Goal: Communication & Community: Answer question/provide support

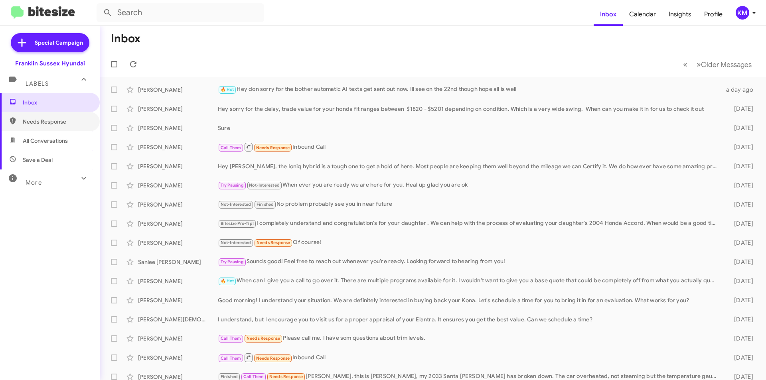
click at [46, 123] on span "Needs Response" at bounding box center [57, 122] width 68 height 8
type input "in:needs-response"
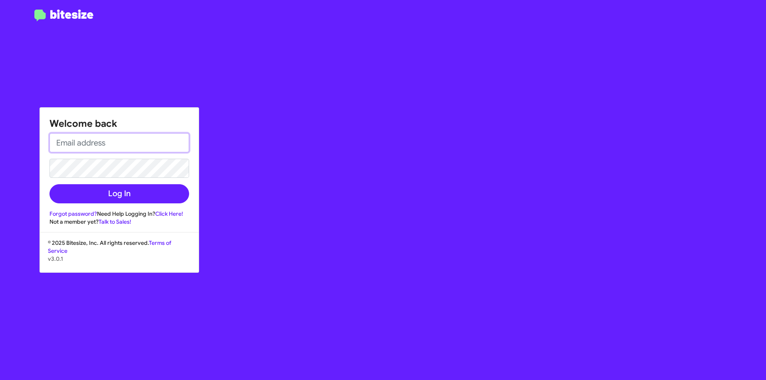
type input "[EMAIL_ADDRESS][DOMAIN_NAME]"
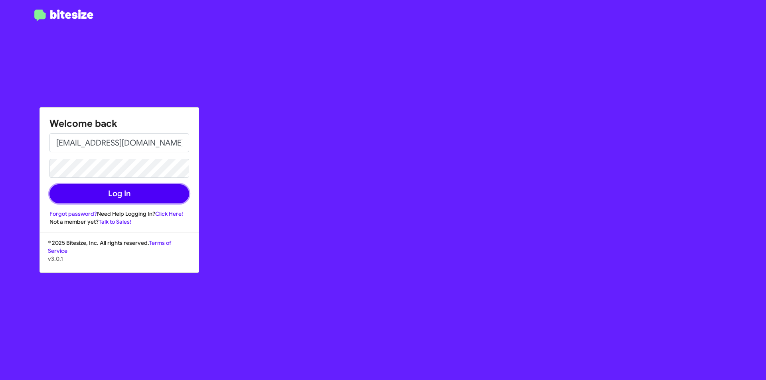
click at [85, 192] on button "Log In" at bounding box center [119, 193] width 140 height 19
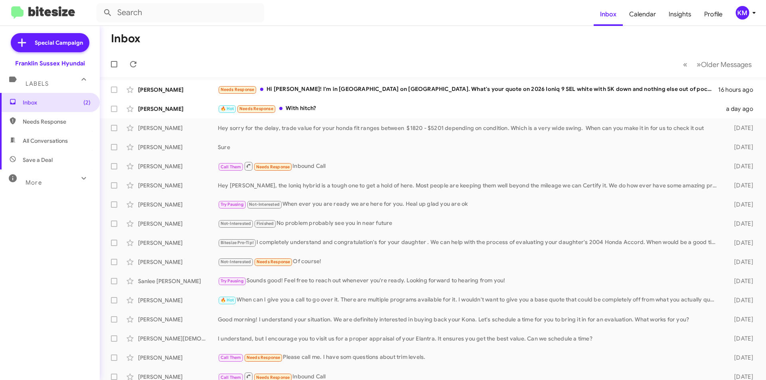
click at [319, 108] on div "🔥 Hot Needs Response With hitch?" at bounding box center [469, 108] width 503 height 9
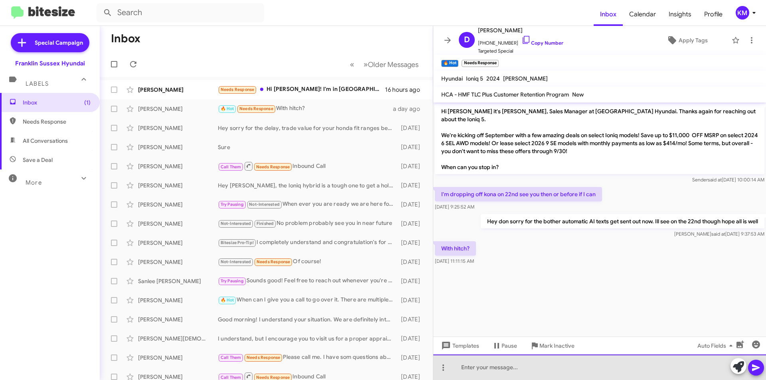
click at [473, 365] on div at bounding box center [599, 368] width 333 height 26
click at [567, 369] on div "25 santa [PERSON_NAME] 3500 -5000 lbs towing, tucson 3500 lbs, ioniq 9 500 lbs,…" at bounding box center [599, 368] width 333 height 26
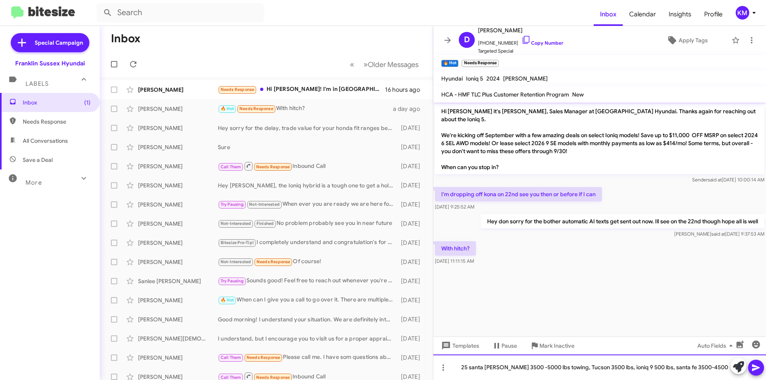
click at [609, 368] on div "25 santa [PERSON_NAME] 3500 -5000 lbs towing, Tucson 3500 lbs, ioniq 9 500 lbs,…" at bounding box center [599, 368] width 333 height 26
drag, startPoint x: 610, startPoint y: 368, endPoint x: 707, endPoint y: 371, distance: 97.0
click at [707, 371] on div "25 santa [PERSON_NAME] 3500 -5000 lbs towing, Tucson 3500 lbs, ioniq 9 500 lbs,…" at bounding box center [599, 368] width 333 height 26
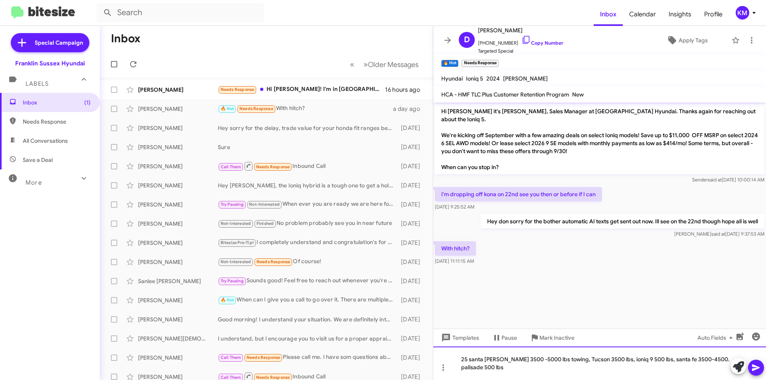
click at [632, 359] on div "25 santa [PERSON_NAME] 3500 -5000 lbs towing, Tucson 3500 lbs, ioniq 9 500 lbs,…" at bounding box center [599, 364] width 333 height 34
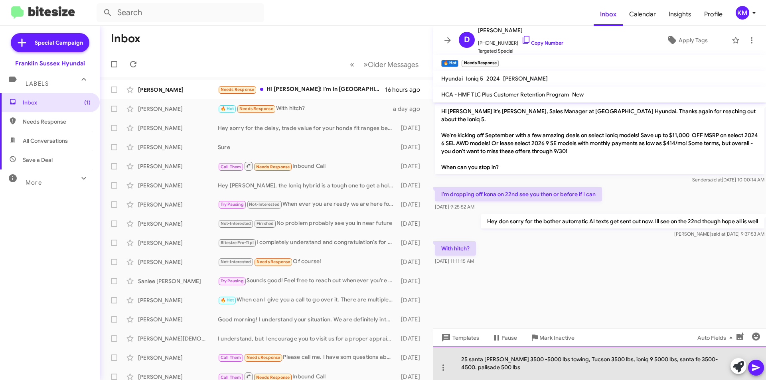
click at [471, 367] on div "25 santa [PERSON_NAME] 3500 -5000 lbs towing, Tucson 3500 lbs, ioniq 9 5000 lbs…" at bounding box center [599, 364] width 333 height 34
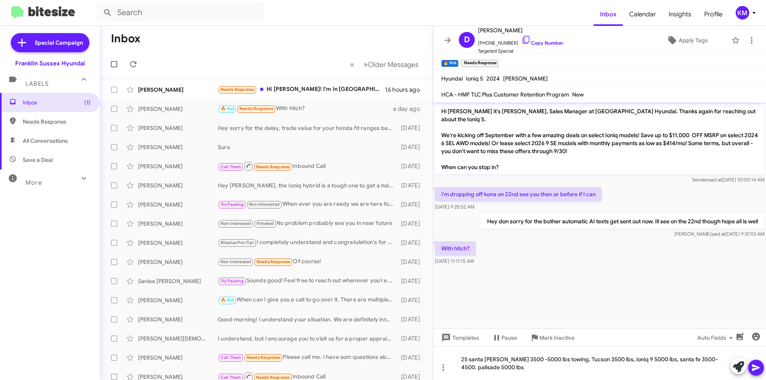
click at [750, 367] on button at bounding box center [756, 368] width 16 height 16
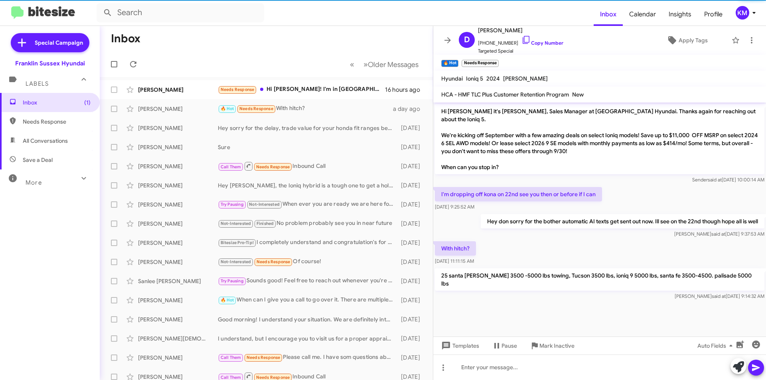
click at [167, 85] on div "[PERSON_NAME] Needs Response Hi [PERSON_NAME]! I'm in [GEOGRAPHIC_DATA] on [GEO…" at bounding box center [266, 90] width 320 height 16
